Goal: Task Accomplishment & Management: Complete application form

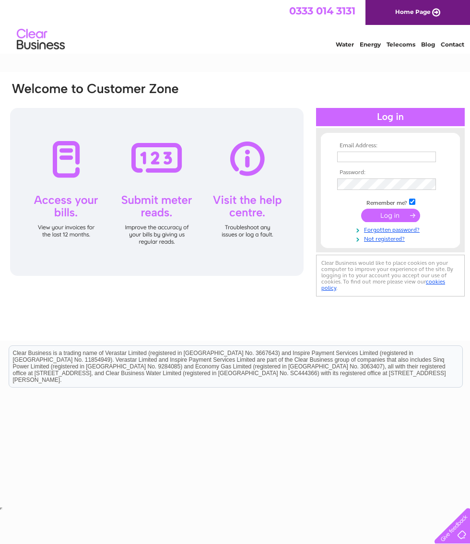
click at [404, 232] on link "Forgotten password?" at bounding box center [391, 228] width 109 height 9
click at [385, 243] on link "Not registered?" at bounding box center [391, 238] width 109 height 9
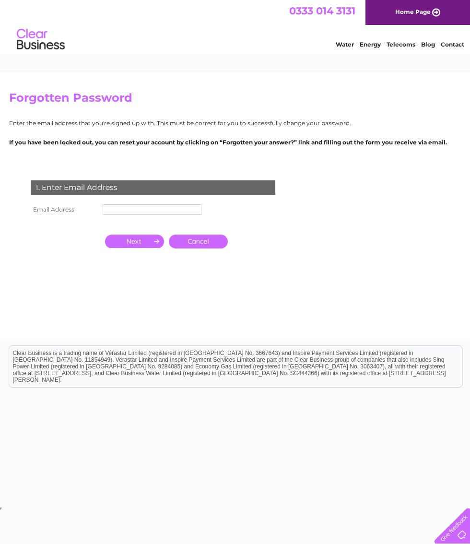
click at [169, 208] on input "text" at bounding box center [152, 209] width 99 height 11
click at [167, 211] on input "Topnails" at bounding box center [153, 210] width 100 height 12
type input "[EMAIL_ADDRESS][DOMAIN_NAME]"
click at [132, 244] on input "button" at bounding box center [134, 242] width 59 height 13
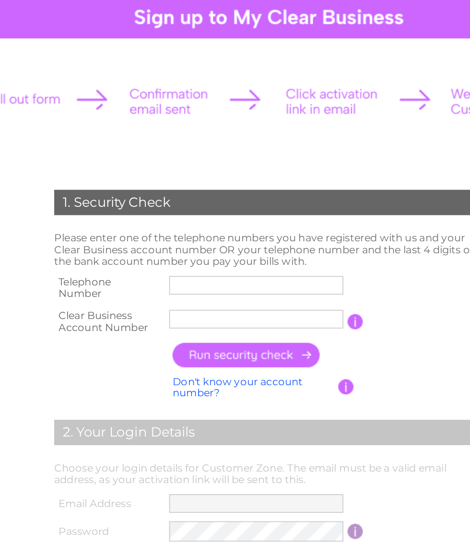
click at [180, 254] on input "text" at bounding box center [229, 259] width 99 height 11
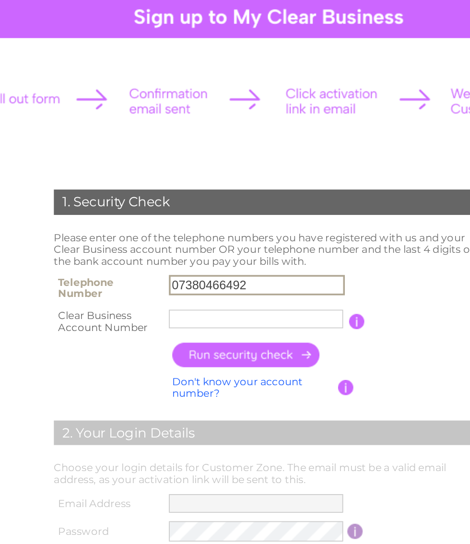
type input "07380466492"
click at [180, 273] on input "text" at bounding box center [229, 278] width 99 height 11
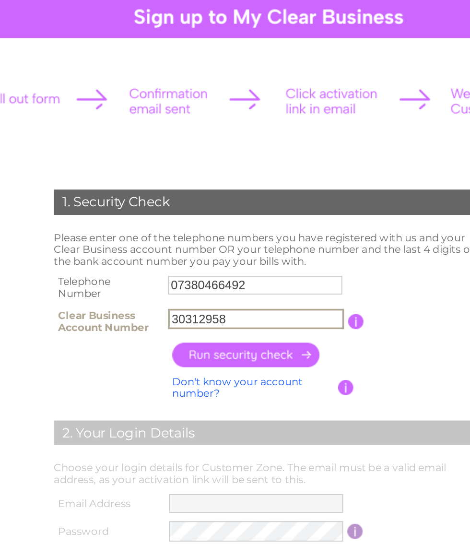
type input "30312958"
click at [182, 292] on input "button" at bounding box center [224, 299] width 84 height 14
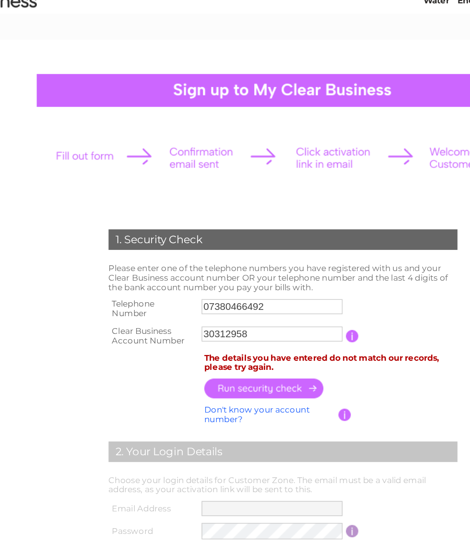
scroll to position [44, 0]
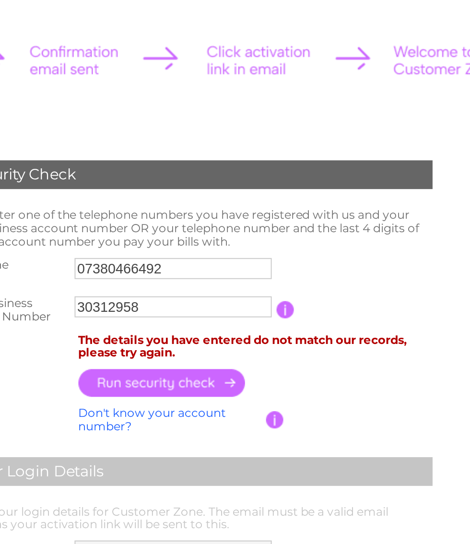
click at [180, 229] on input "30312958" at bounding box center [229, 234] width 99 height 11
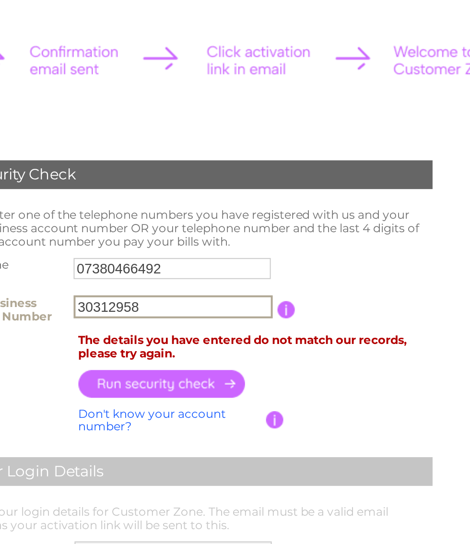
click at [180, 210] on input "07380466492" at bounding box center [229, 215] width 99 height 11
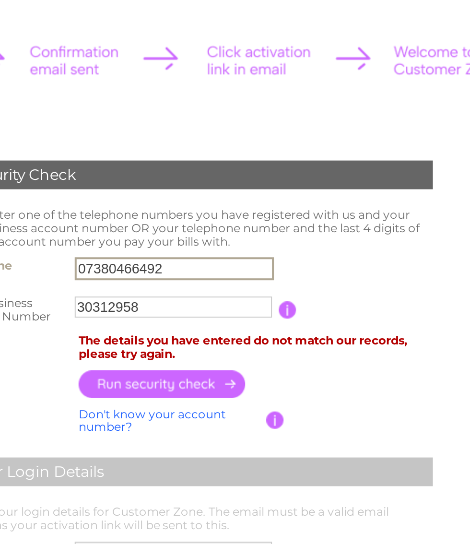
paste input "934 64868"
click at [180, 210] on input "07934 64868" at bounding box center [230, 216] width 100 height 12
click at [182, 266] on input "button" at bounding box center [224, 273] width 84 height 14
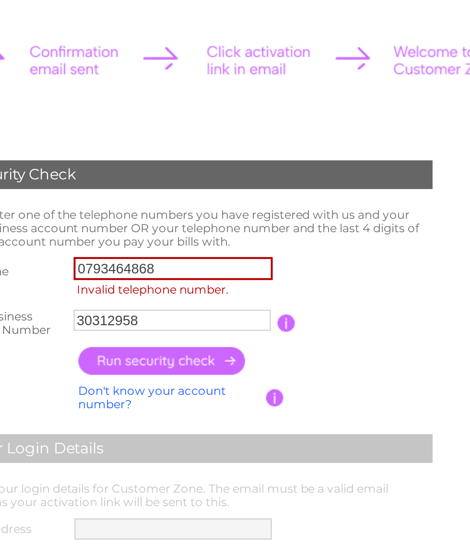
click at [180, 210] on input "0793464868" at bounding box center [230, 216] width 100 height 12
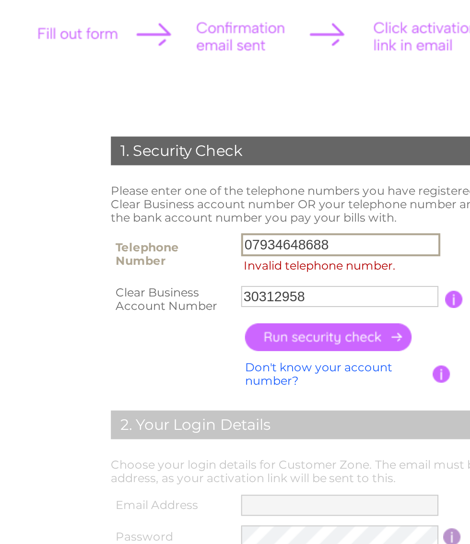
type input "07934648688"
click at [182, 255] on input "button" at bounding box center [224, 262] width 84 height 14
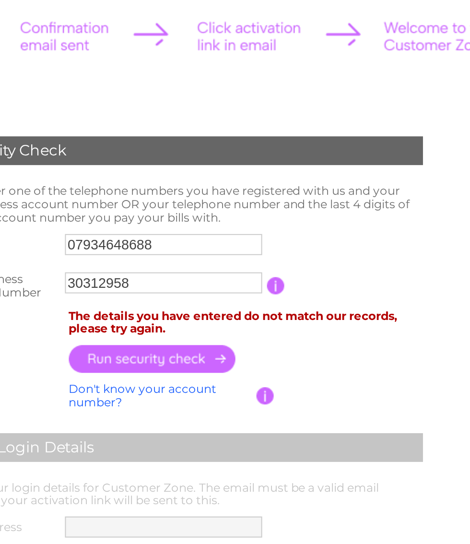
click at [180, 229] on input "30312958" at bounding box center [229, 234] width 99 height 11
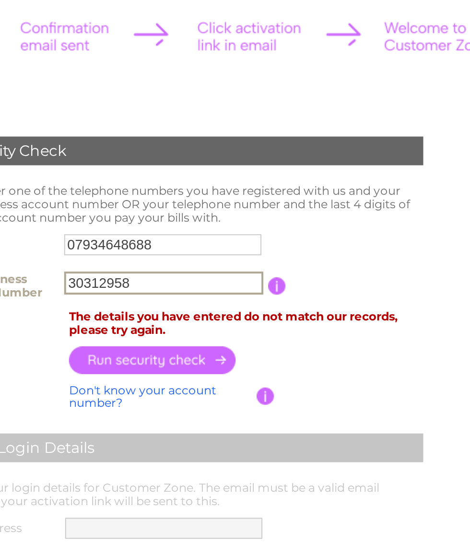
click at [180, 229] on input "30312958" at bounding box center [230, 235] width 100 height 12
type input "30321129"
click at [182, 266] on input "button" at bounding box center [224, 273] width 84 height 14
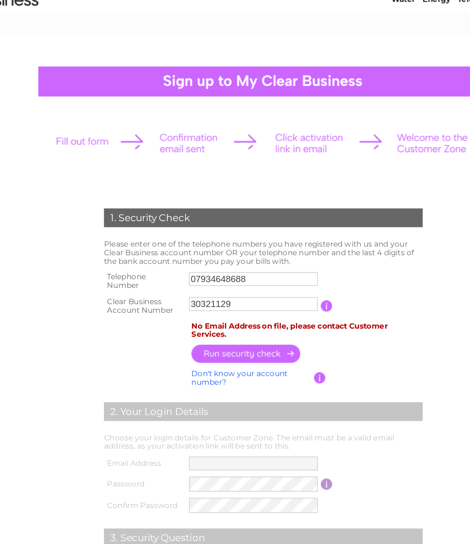
scroll to position [29, 0]
